Goal: Task Accomplishment & Management: Complete application form

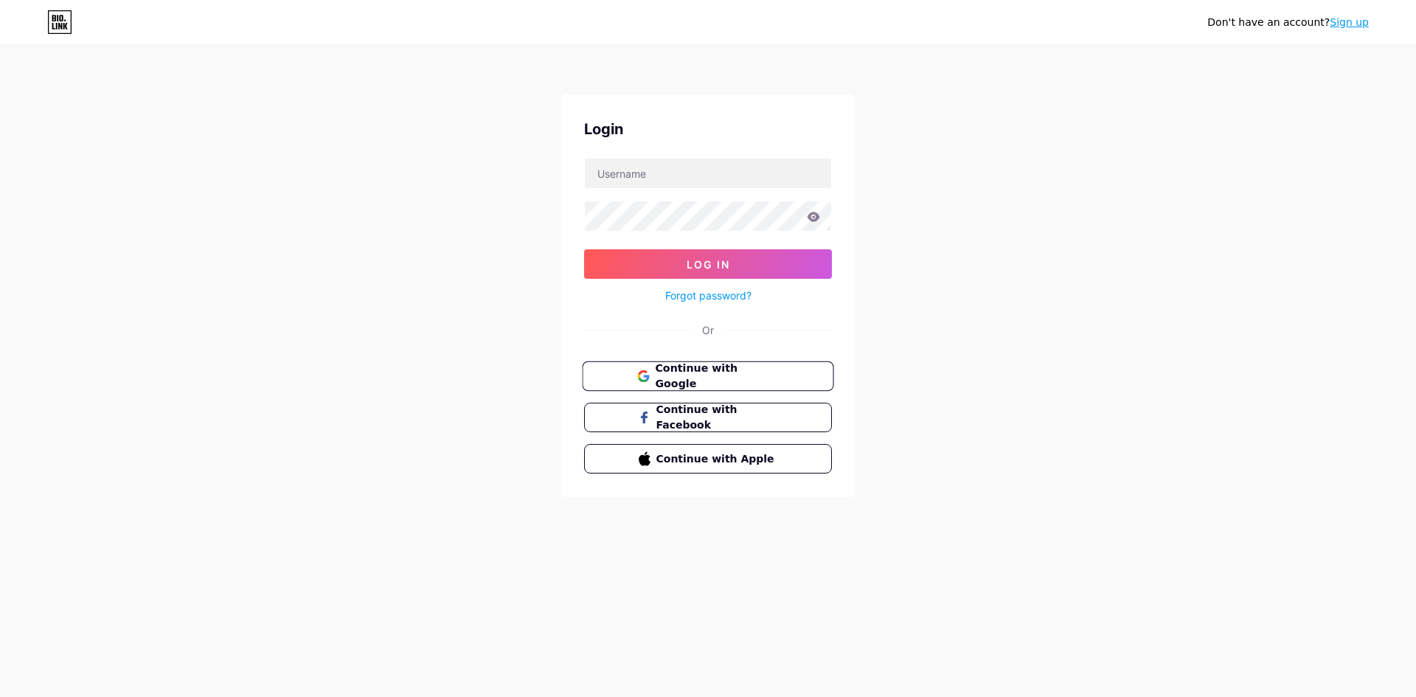
click at [696, 375] on span "Continue with Google" at bounding box center [716, 377] width 123 height 32
click at [585, 171] on input "text" at bounding box center [708, 174] width 246 height 30
click at [936, 241] on div "Don't have an account? Sign up Login Log In Forgot password? Or Continue with G…" at bounding box center [708, 272] width 1416 height 544
click at [657, 178] on input "text" at bounding box center [708, 174] width 246 height 30
type input "[EMAIL_ADDRESS][DOMAIN_NAME]"
